Goal: Information Seeking & Learning: Compare options

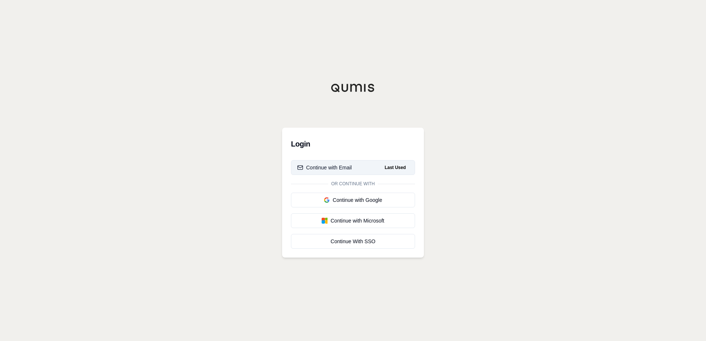
click at [341, 165] on div "Continue with Email" at bounding box center [324, 167] width 55 height 7
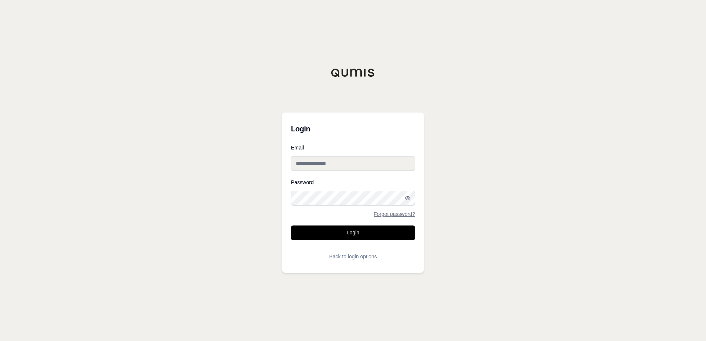
type input "**********"
click at [350, 241] on form "**********" at bounding box center [353, 204] width 124 height 119
click at [351, 238] on button "Login" at bounding box center [353, 232] width 124 height 15
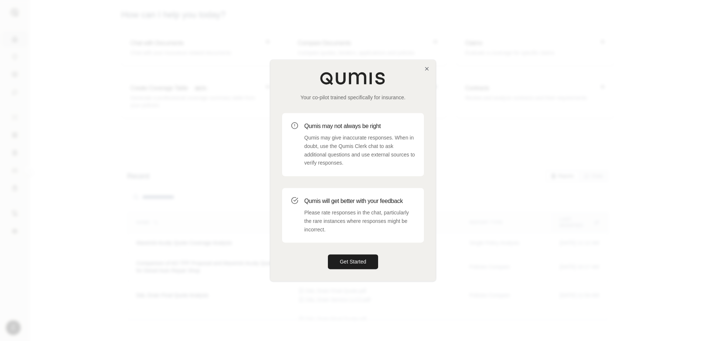
click at [425, 63] on div "Your co-pilot trained specifically for insurance. Qumis may not always be right…" at bounding box center [352, 170] width 165 height 221
click at [425, 67] on icon "button" at bounding box center [427, 69] width 6 height 6
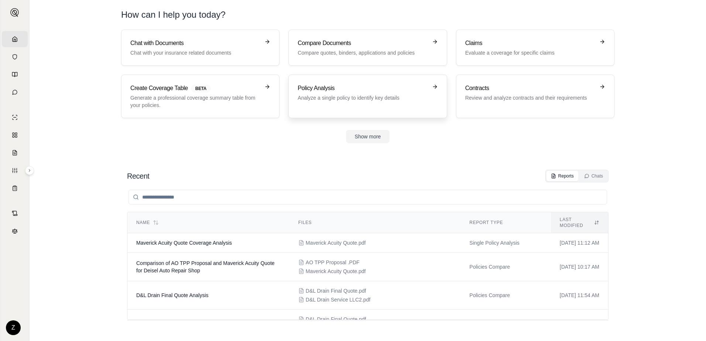
click at [422, 86] on h3 "Policy Analysis" at bounding box center [362, 88] width 130 height 9
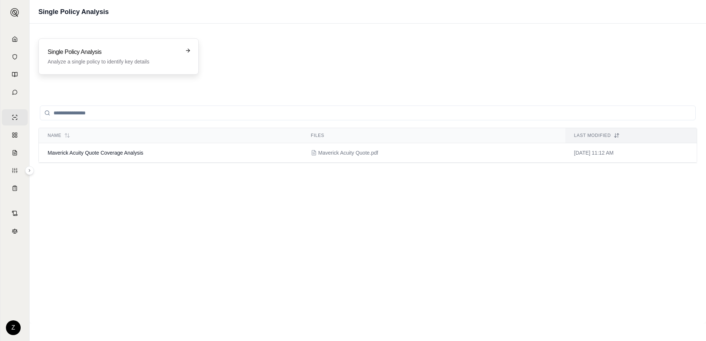
click at [139, 46] on div "Single Policy Analysis Analyze a single policy to identify key details" at bounding box center [118, 56] width 160 height 36
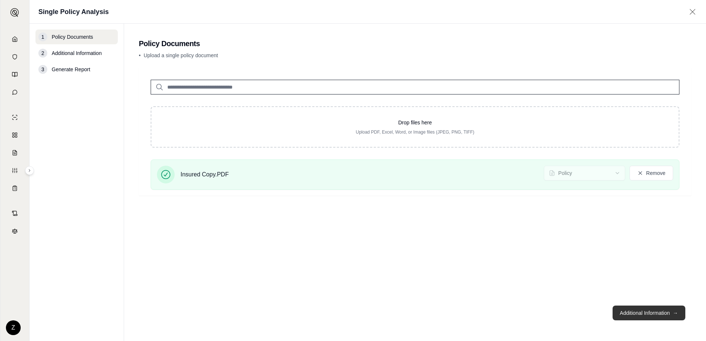
click at [665, 311] on button "Additional Information →" at bounding box center [648, 313] width 73 height 15
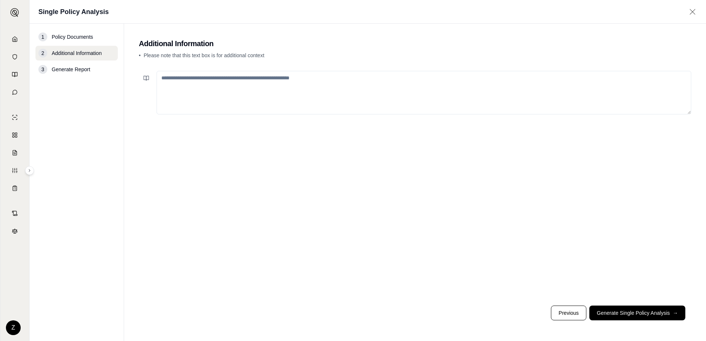
click at [272, 95] on textarea at bounding box center [423, 93] width 534 height 44
click at [360, 78] on textarea "**********" at bounding box center [423, 93] width 534 height 44
type textarea "**********"
click at [620, 314] on button "Generate Single Policy Analysis →" at bounding box center [637, 313] width 96 height 15
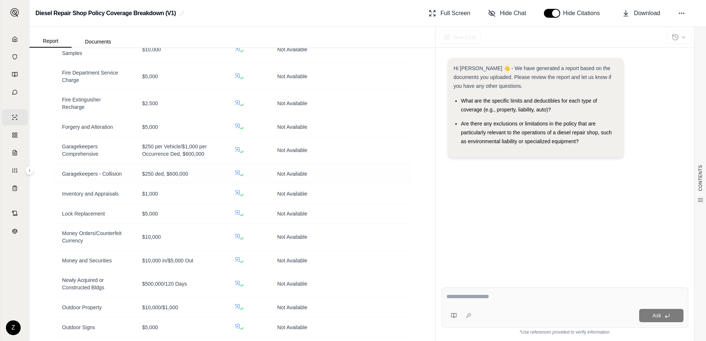
scroll to position [1365, 0]
drag, startPoint x: 207, startPoint y: 161, endPoint x: 62, endPoint y: 154, distance: 145.6
click at [62, 154] on tr "Garagekeepers Comprehensive $250 per Vehicle/$1,000 per Occurrence Ded, $600,00…" at bounding box center [232, 149] width 358 height 27
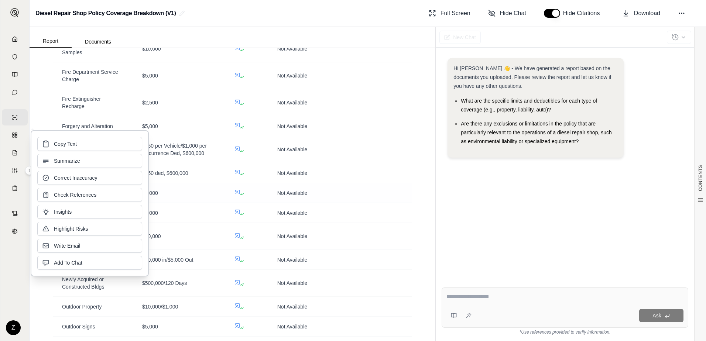
click at [194, 197] on div "$1,000" at bounding box center [179, 192] width 75 height 7
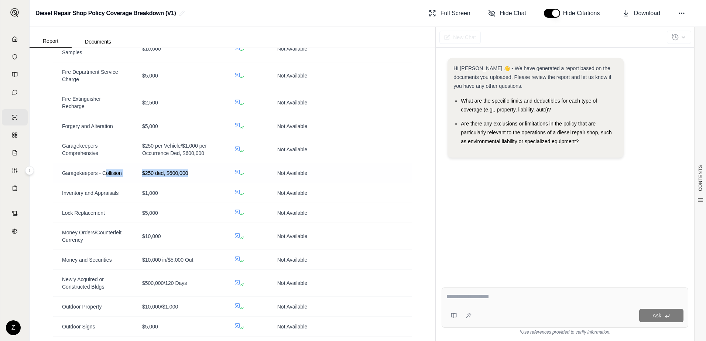
drag, startPoint x: 183, startPoint y: 182, endPoint x: 96, endPoint y: 175, distance: 87.8
click at [96, 175] on tr "Garagekeepers - Collision $250 ded, $600,000 Not Available" at bounding box center [232, 173] width 358 height 20
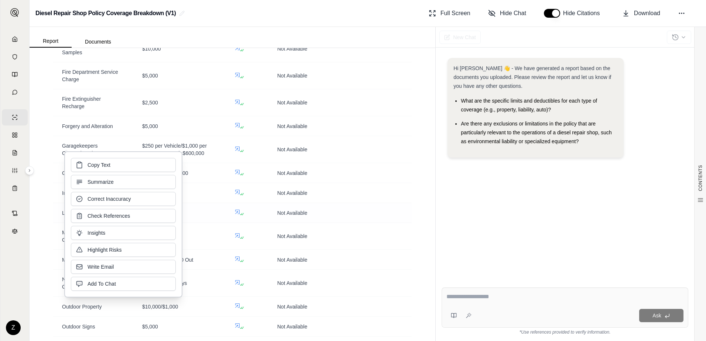
click at [208, 211] on td "$5,000" at bounding box center [179, 213] width 92 height 20
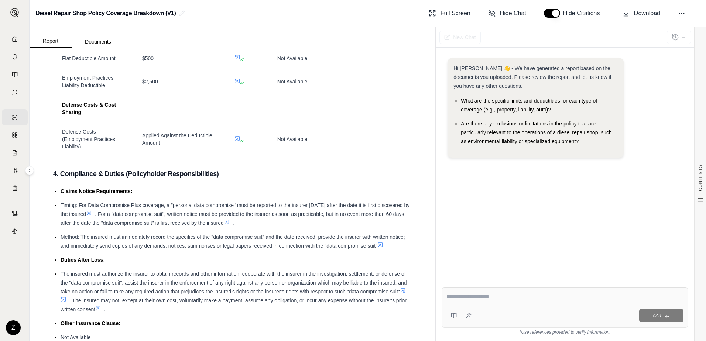
scroll to position [2246, 0]
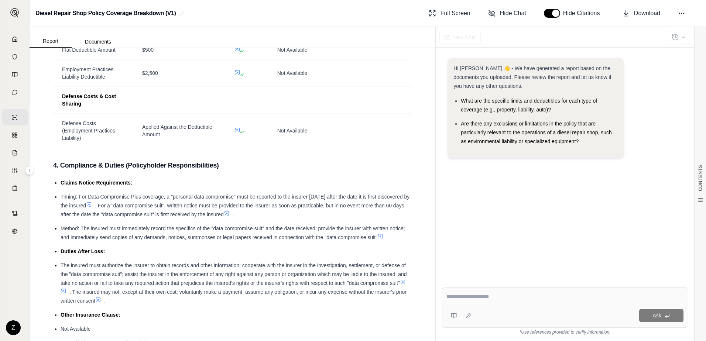
drag, startPoint x: 327, startPoint y: 217, endPoint x: 260, endPoint y: 213, distance: 67.7
click at [260, 209] on span "Timing: For Data Compromise Plus coverage, a "personal data compromise" must be…" at bounding box center [235, 201] width 349 height 15
click at [483, 294] on textarea at bounding box center [564, 296] width 237 height 9
type textarea "**********"
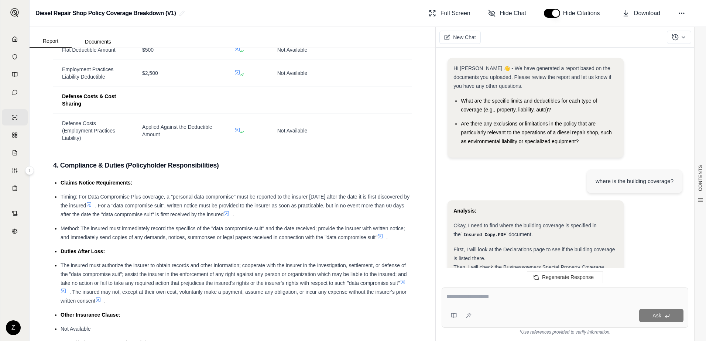
scroll to position [164, 0]
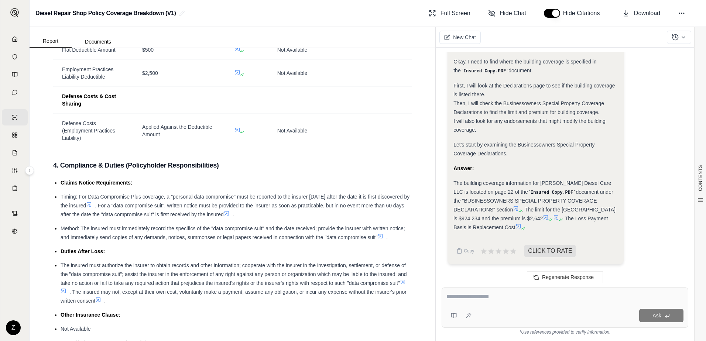
click at [528, 294] on textarea at bounding box center [564, 296] width 237 height 9
click at [13, 39] on icon at bounding box center [15, 39] width 4 height 5
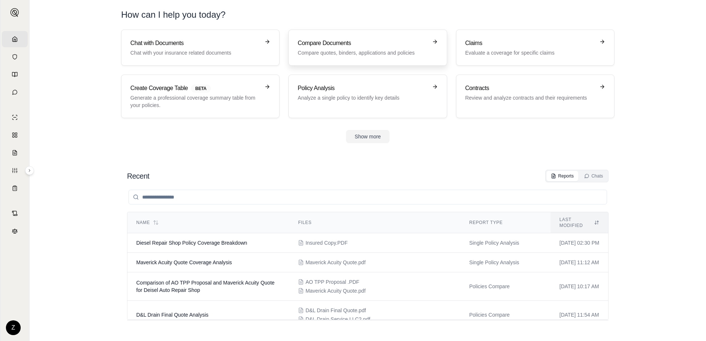
click at [379, 45] on h3 "Compare Documents" at bounding box center [362, 43] width 130 height 9
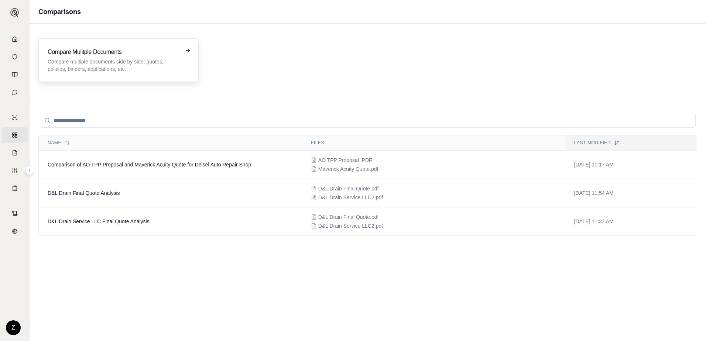
click at [103, 63] on p "Compare multiple documents side by side: quotes, policies, binders, application…" at bounding box center [113, 65] width 131 height 15
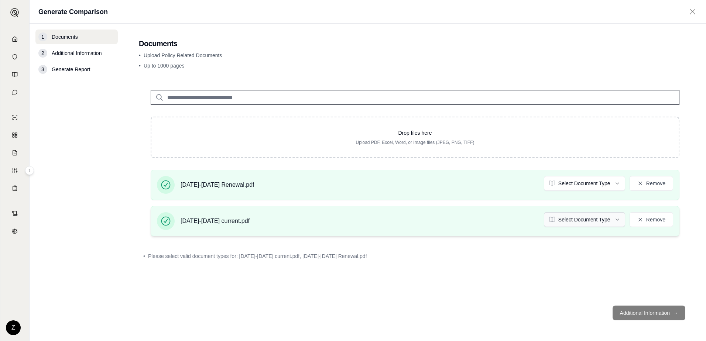
click at [617, 223] on html "Home Vault Prompts Chats Single Policy Comparisons Claims Custom Report Coverag…" at bounding box center [353, 170] width 706 height 341
click at [614, 183] on html "Document type updated successfully Home Vault Prompts Chats Single Policy Compa…" at bounding box center [353, 170] width 706 height 341
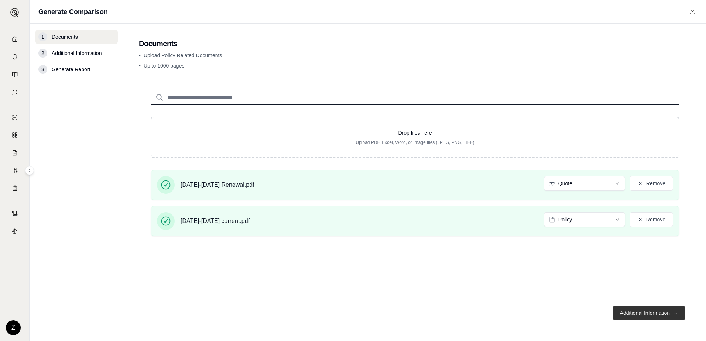
click at [657, 313] on button "Additional Information →" at bounding box center [648, 313] width 73 height 15
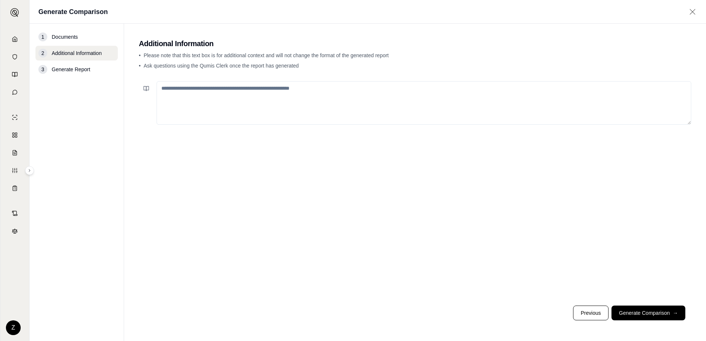
click at [241, 107] on textarea at bounding box center [423, 103] width 534 height 44
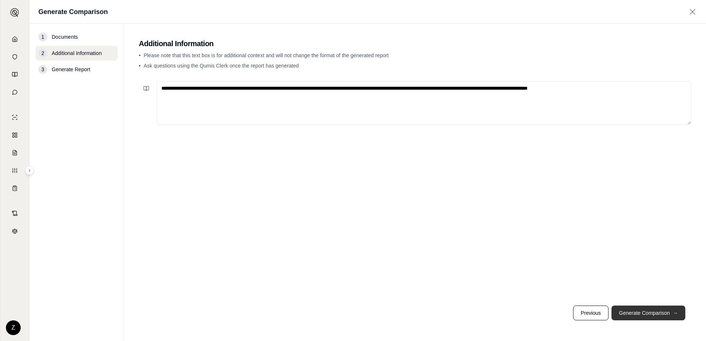
type textarea "**********"
click at [632, 309] on button "Generate Comparison →" at bounding box center [648, 313] width 74 height 15
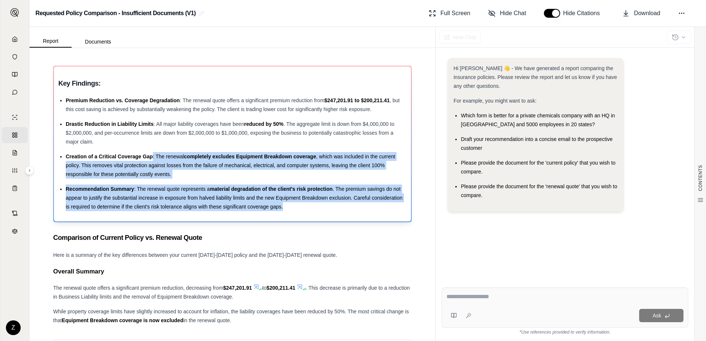
drag, startPoint x: 325, startPoint y: 211, endPoint x: 152, endPoint y: 156, distance: 180.8
click at [152, 156] on ul "Premium Reduction vs. Coverage Degradation : The renewal quote offers a signifi…" at bounding box center [232, 153] width 348 height 115
click at [329, 194] on div "Recommendation Summary : The renewal quote represents a material degradation of…" at bounding box center [236, 198] width 341 height 27
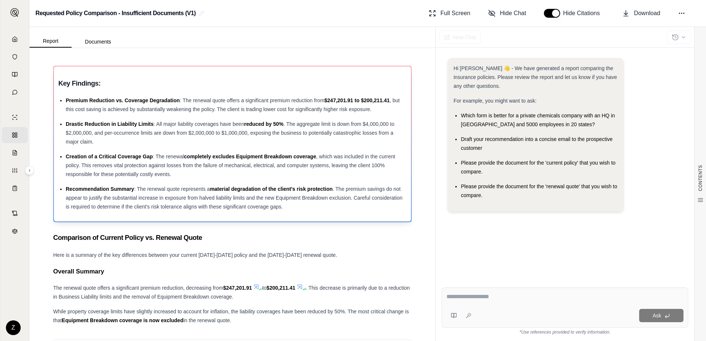
click at [200, 146] on div "Drastic Reduction in Liability Limits : All major liability coverages have been…" at bounding box center [236, 133] width 341 height 27
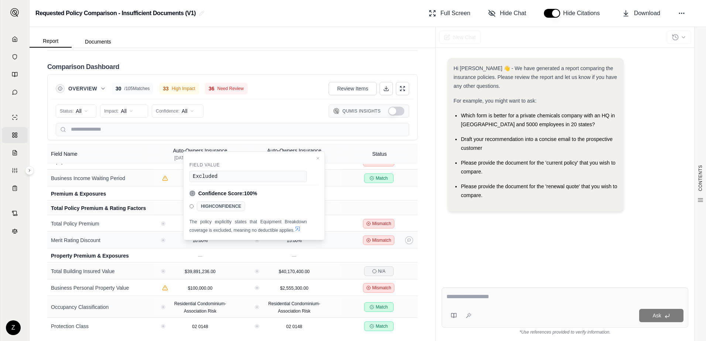
scroll to position [738, 0]
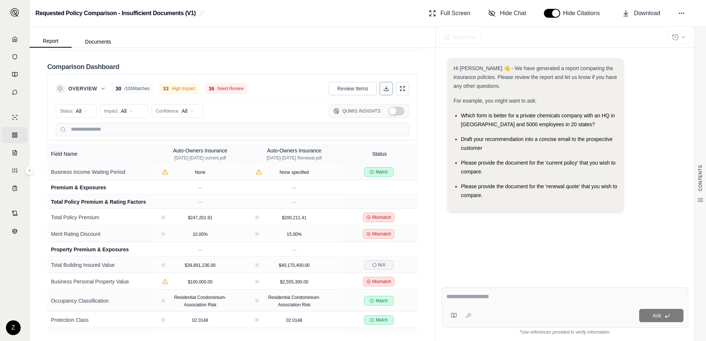
click at [383, 88] on icon at bounding box center [386, 89] width 6 height 6
click at [637, 15] on span "Download" at bounding box center [647, 13] width 26 height 9
click at [654, 93] on div "Hi [PERSON_NAME] 👋 - We have generated a report comparing the insurance policie…" at bounding box center [564, 137] width 235 height 159
click at [12, 37] on icon at bounding box center [15, 39] width 6 height 6
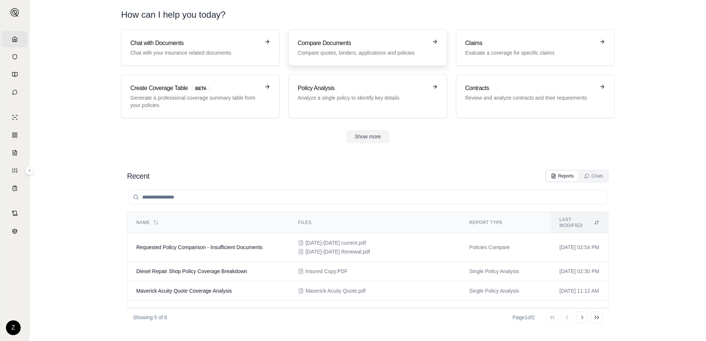
click at [386, 44] on h3 "Compare Documents" at bounding box center [362, 43] width 130 height 9
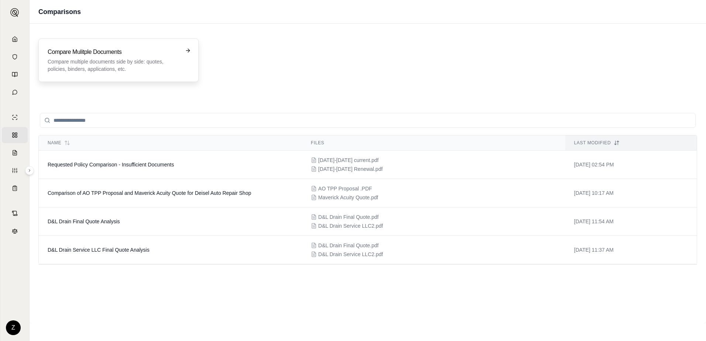
click at [175, 61] on p "Compare multiple documents side by side: quotes, policies, binders, application…" at bounding box center [113, 65] width 131 height 15
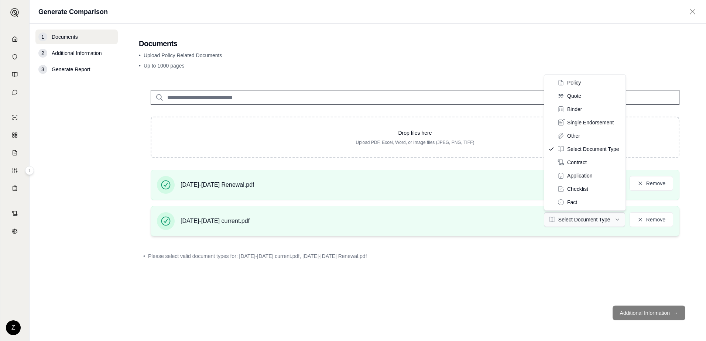
click at [606, 220] on html "Home Vault Prompts Chats Single Policy Comparisons Claims Custom Report Coverag…" at bounding box center [353, 170] width 706 height 341
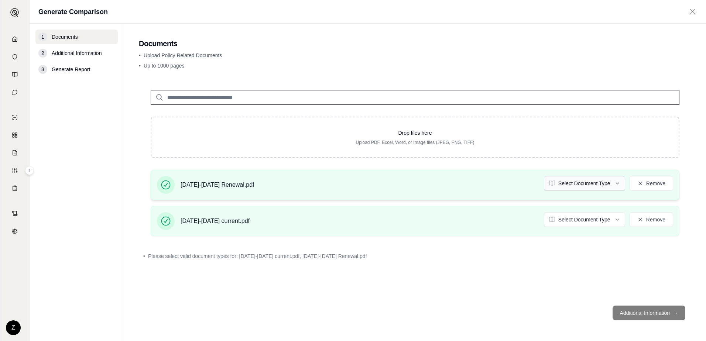
click at [610, 184] on html "Home Vault Prompts Chats Single Policy Comparisons Claims Custom Report Coverag…" at bounding box center [353, 170] width 706 height 341
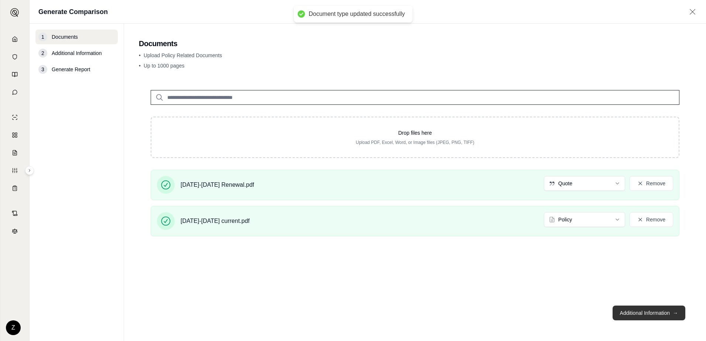
click at [648, 307] on button "Additional Information →" at bounding box center [648, 313] width 73 height 15
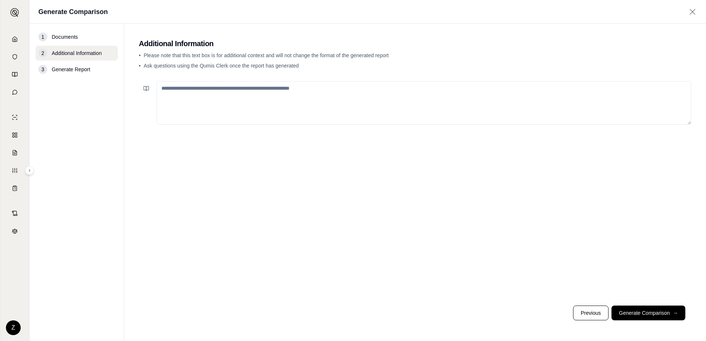
click at [297, 106] on textarea at bounding box center [423, 103] width 534 height 44
type textarea "**********"
click at [652, 312] on button "Generate Comparison →" at bounding box center [648, 313] width 74 height 15
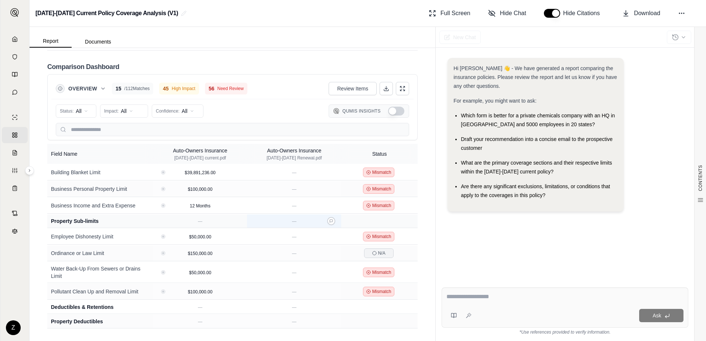
scroll to position [443, 0]
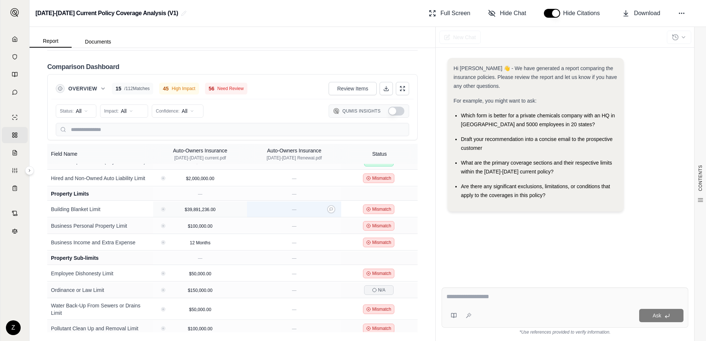
click at [296, 213] on div "—" at bounding box center [294, 209] width 88 height 7
click at [283, 103] on div "Status: All Impact: All Confidence: All Qumis Insights" at bounding box center [232, 117] width 362 height 37
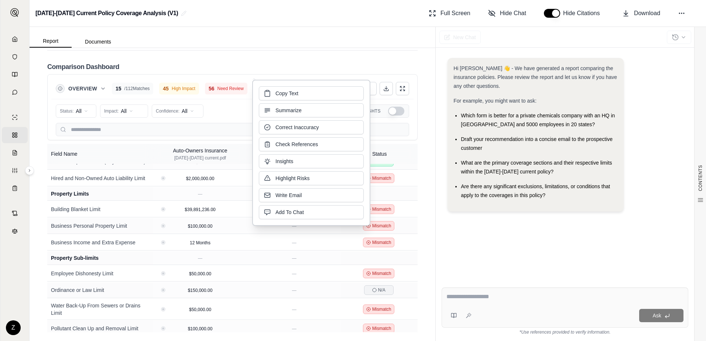
drag, startPoint x: 283, startPoint y: 103, endPoint x: 257, endPoint y: 33, distance: 74.9
click at [257, 33] on div "Report Documents" at bounding box center [233, 37] width 406 height 21
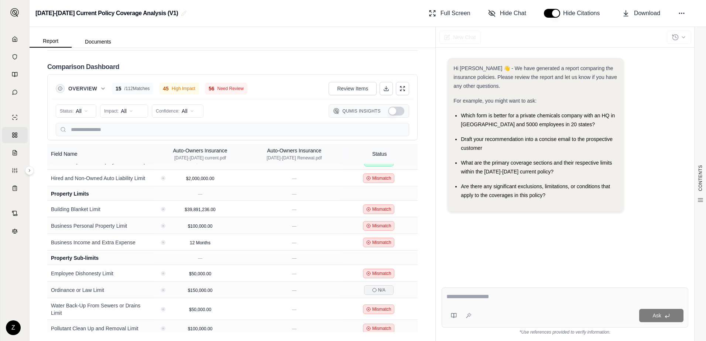
click at [257, 33] on div "Report Documents" at bounding box center [233, 37] width 406 height 21
click at [253, 39] on div "Report Documents" at bounding box center [233, 37] width 406 height 21
